Goal: Navigation & Orientation: Understand site structure

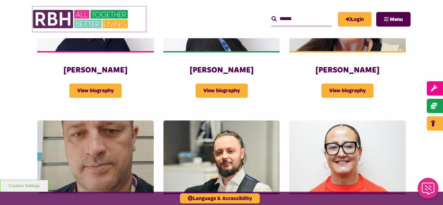
click at [70, 15] on img at bounding box center [80, 18] width 97 height 25
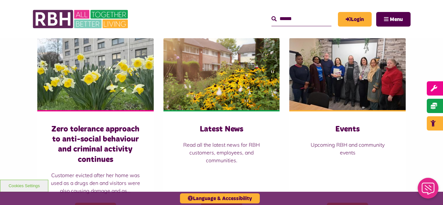
scroll to position [454, 0]
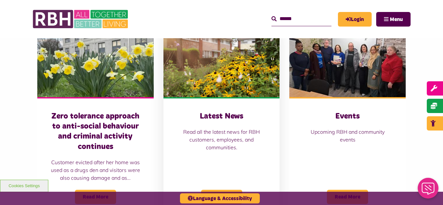
click at [221, 55] on img at bounding box center [221, 61] width 116 height 73
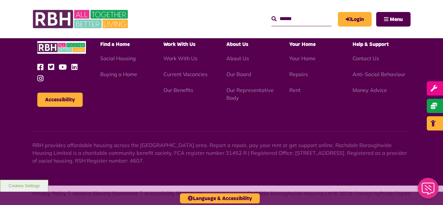
scroll to position [706, 0]
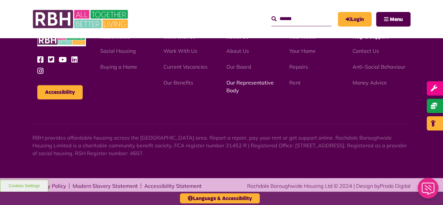
click at [249, 84] on link "Our Representative Body" at bounding box center [249, 86] width 47 height 14
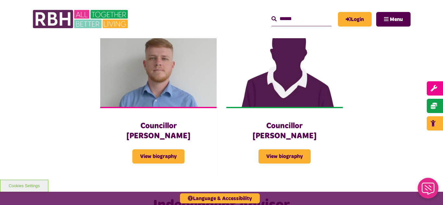
scroll to position [1429, 0]
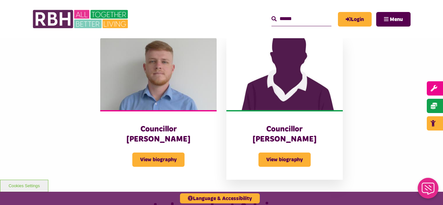
click at [291, 69] on img at bounding box center [284, 74] width 116 height 73
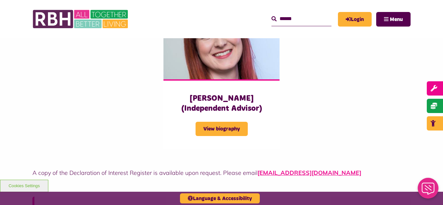
scroll to position [1665, 0]
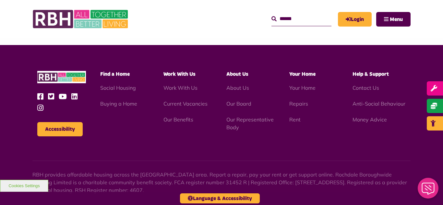
scroll to position [1703, 0]
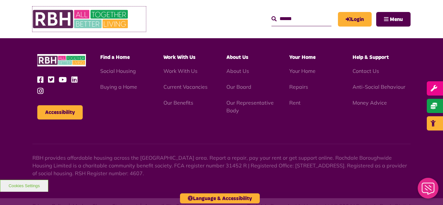
click at [75, 17] on img at bounding box center [80, 18] width 97 height 25
